Goal: Information Seeking & Learning: Check status

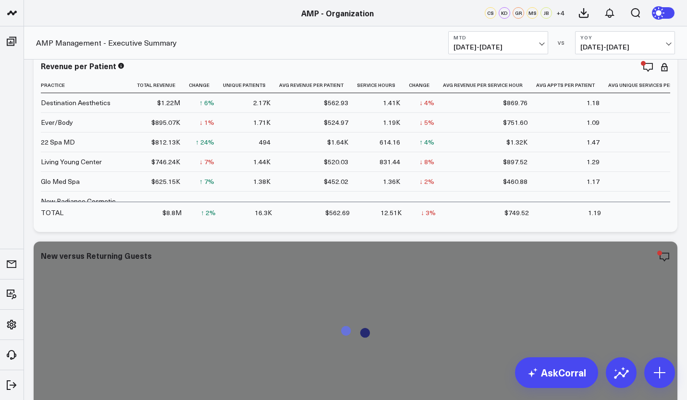
scroll to position [240, 0]
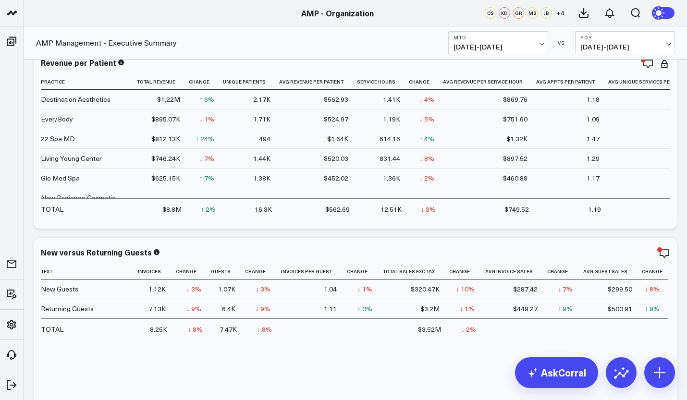
click at [536, 39] on b "MTD" at bounding box center [497, 38] width 89 height 6
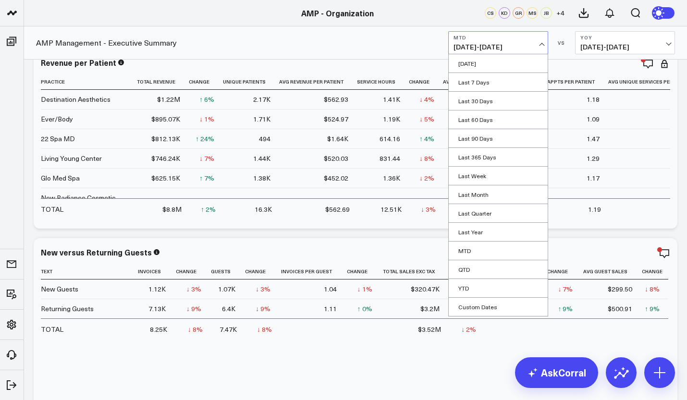
click at [501, 117] on link "Last 60 Days" at bounding box center [498, 119] width 99 height 18
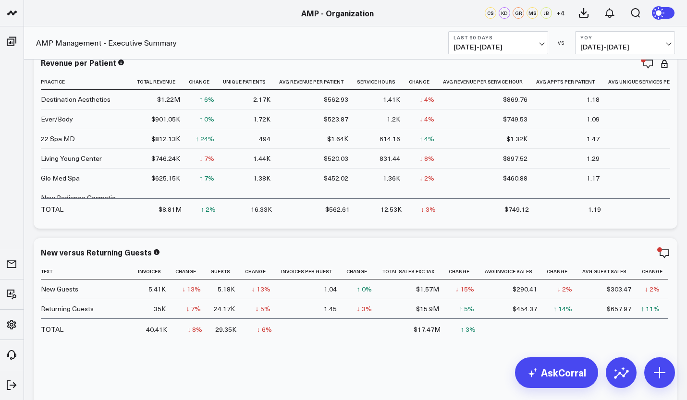
click at [538, 45] on span "08/14/25 - 10/12/25" at bounding box center [497, 47] width 89 height 8
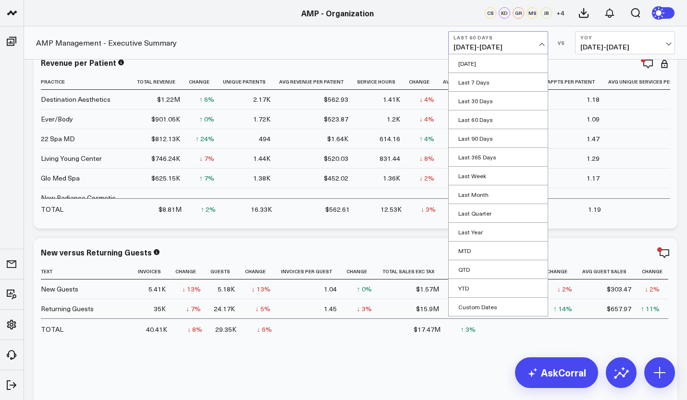
click at [516, 137] on link "Last 90 Days" at bounding box center [498, 138] width 99 height 18
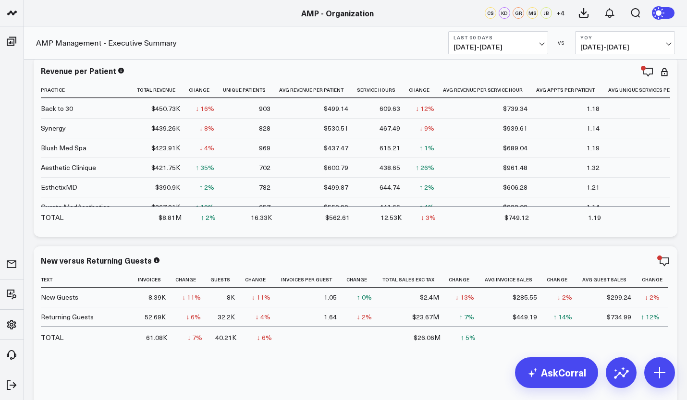
scroll to position [150, 0]
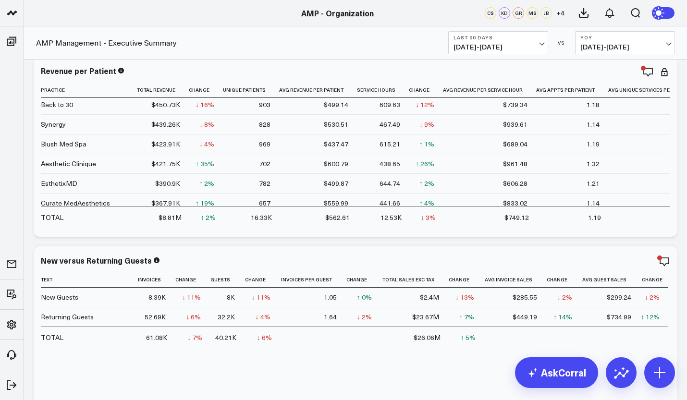
click at [11, 48] on span at bounding box center [11, 41] width 17 height 17
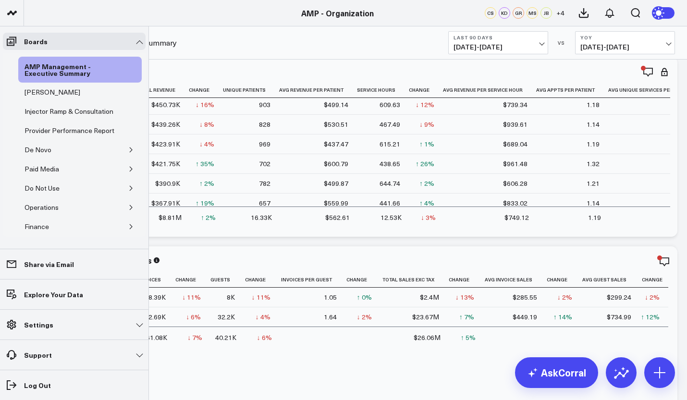
click at [49, 175] on div "Paid Media" at bounding box center [41, 169] width 39 height 12
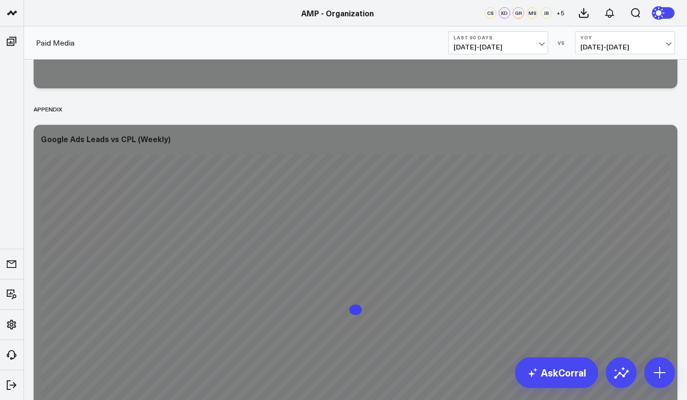
scroll to position [3045, 0]
